Goal: Information Seeking & Learning: Learn about a topic

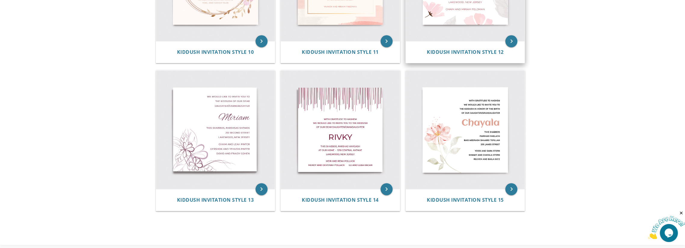
scroll to position [661, 0]
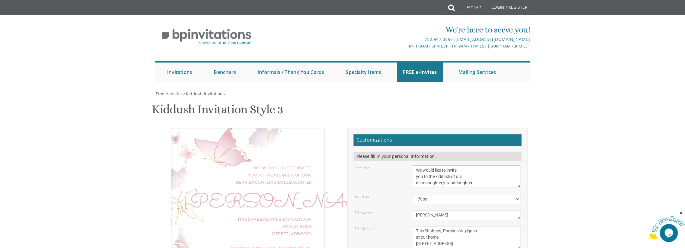
scroll to position [90, 0]
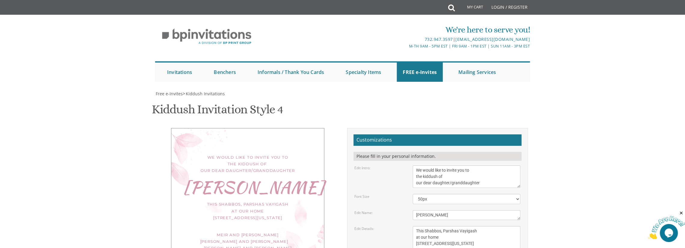
scroll to position [90, 0]
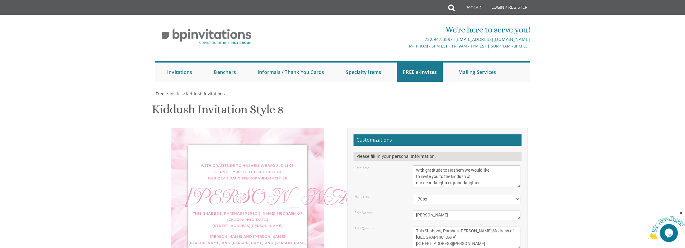
scroll to position [60, 0]
